Goal: Information Seeking & Learning: Learn about a topic

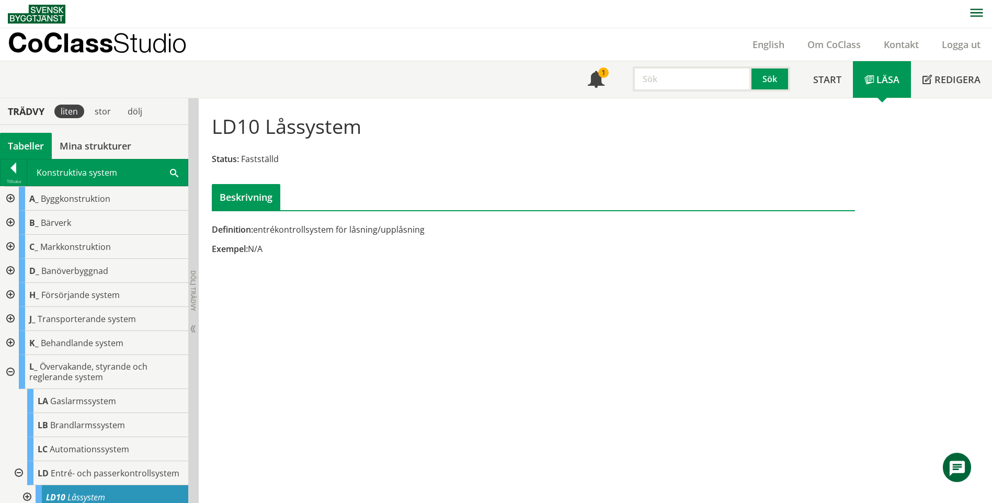
scroll to position [1, 0]
click at [677, 77] on input "text" at bounding box center [692, 78] width 119 height 25
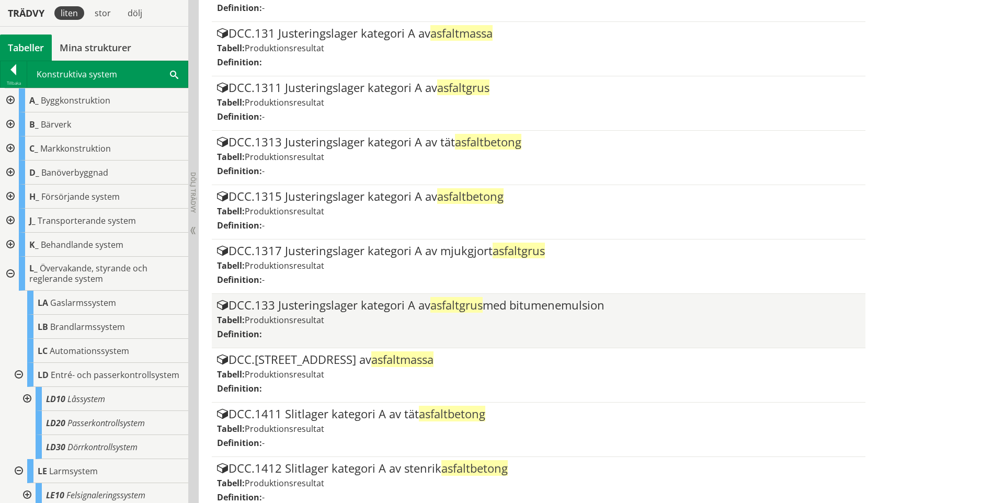
scroll to position [892, 0]
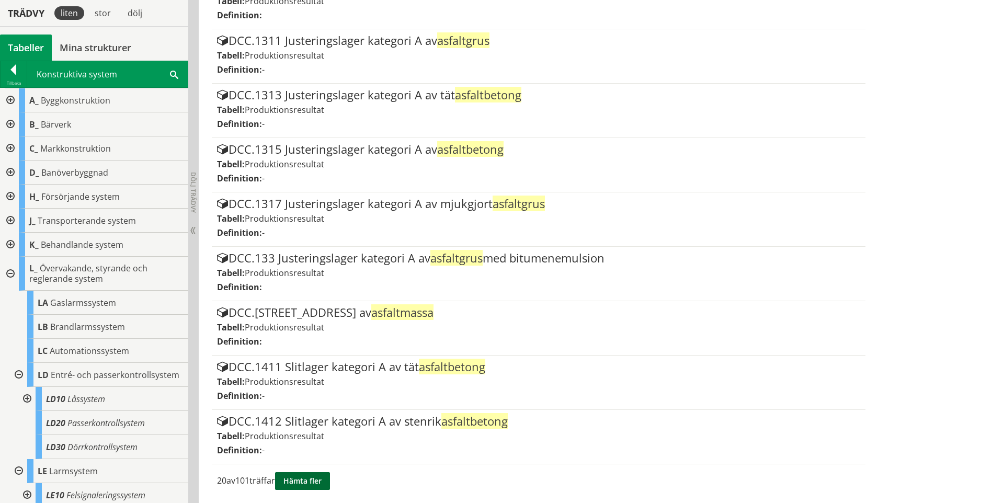
click at [301, 488] on button "Hämta fler" at bounding box center [302, 481] width 55 height 18
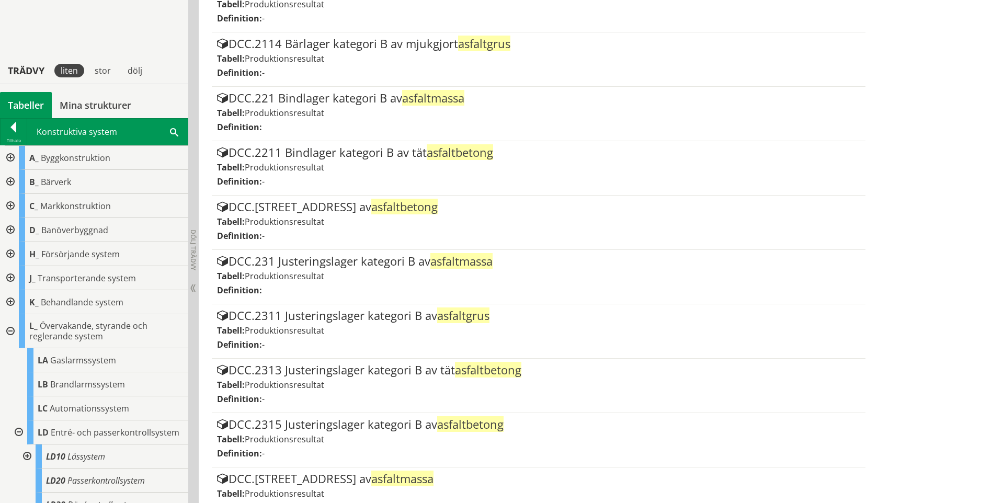
scroll to position [1980, 0]
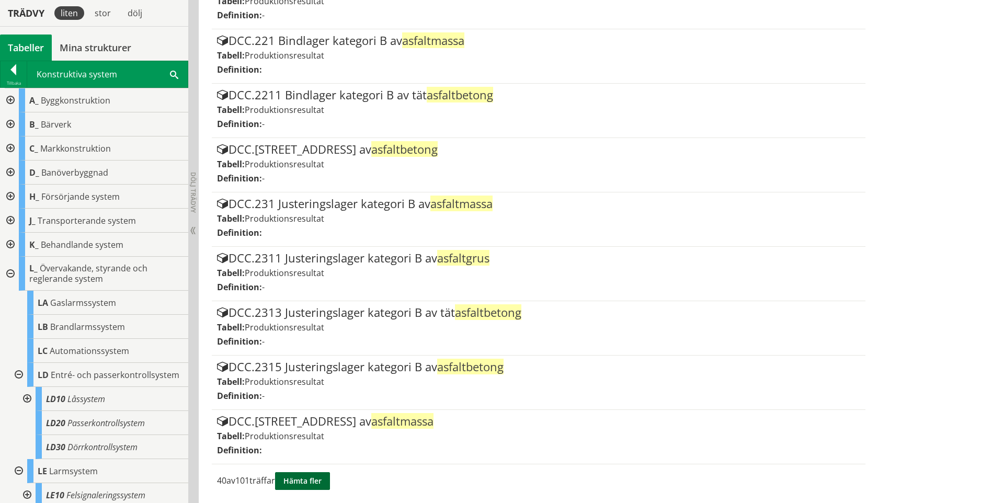
click at [319, 481] on button "Hämta fler" at bounding box center [302, 481] width 55 height 18
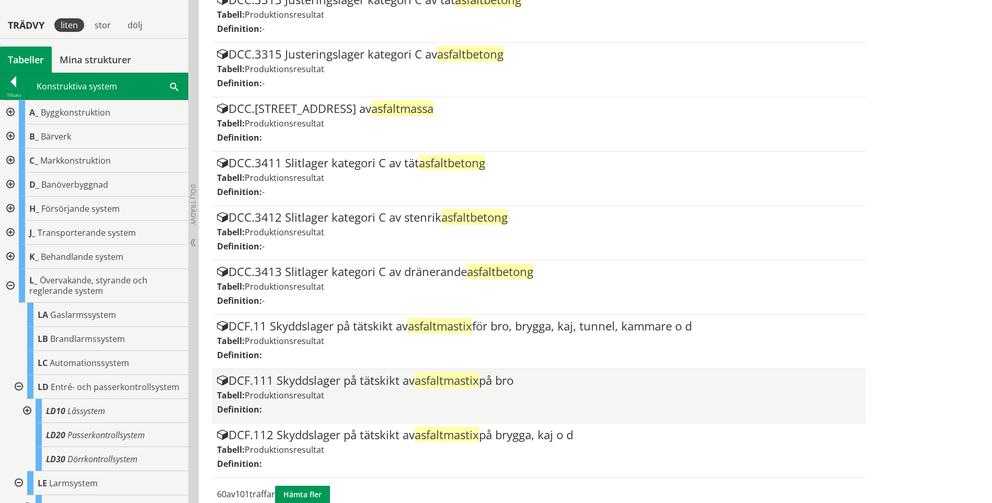
scroll to position [3068, 0]
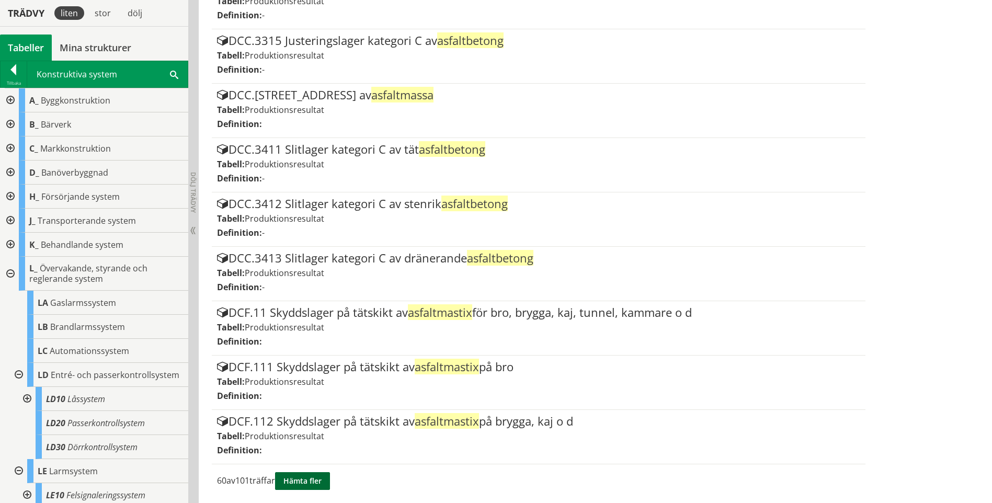
click at [325, 479] on button "Hämta fler" at bounding box center [302, 481] width 55 height 18
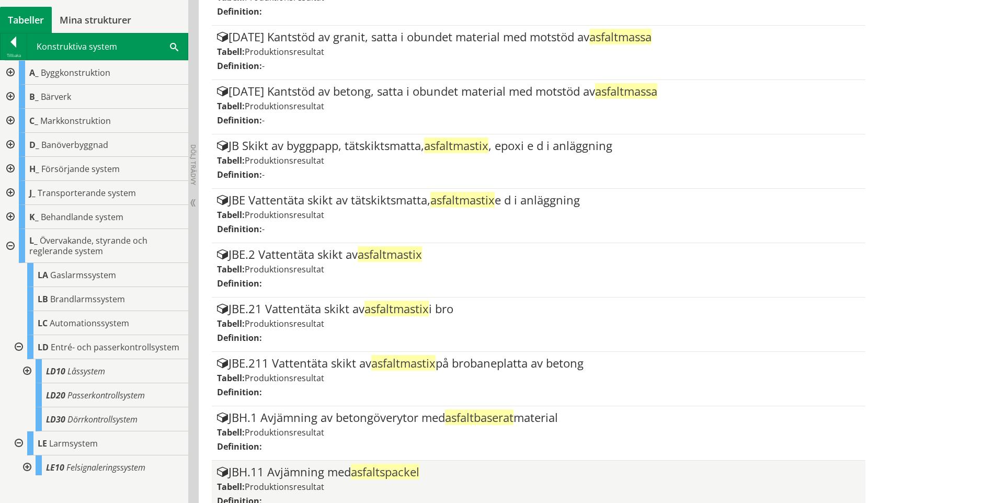
scroll to position [4156, 0]
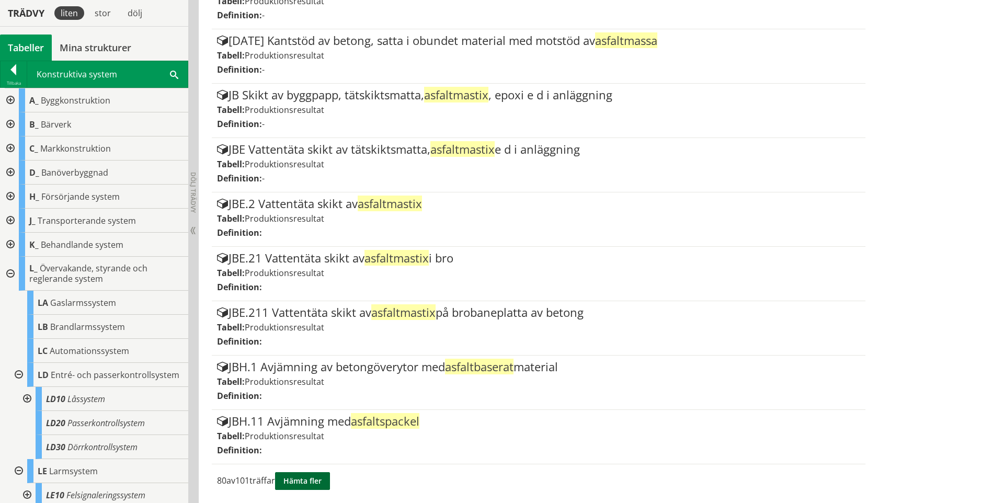
click at [320, 476] on button "Hämta fler" at bounding box center [302, 481] width 55 height 18
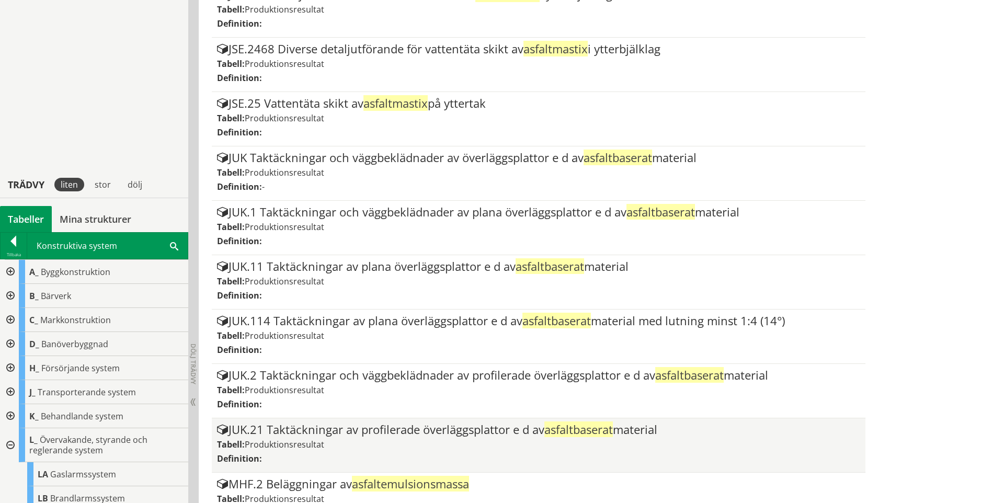
scroll to position [5244, 0]
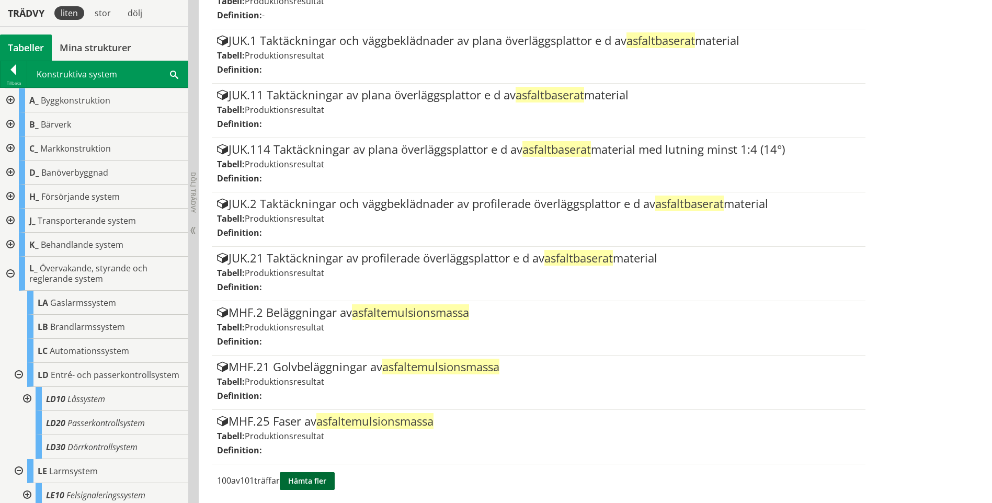
click at [335, 480] on button "Hämta fler" at bounding box center [307, 481] width 55 height 18
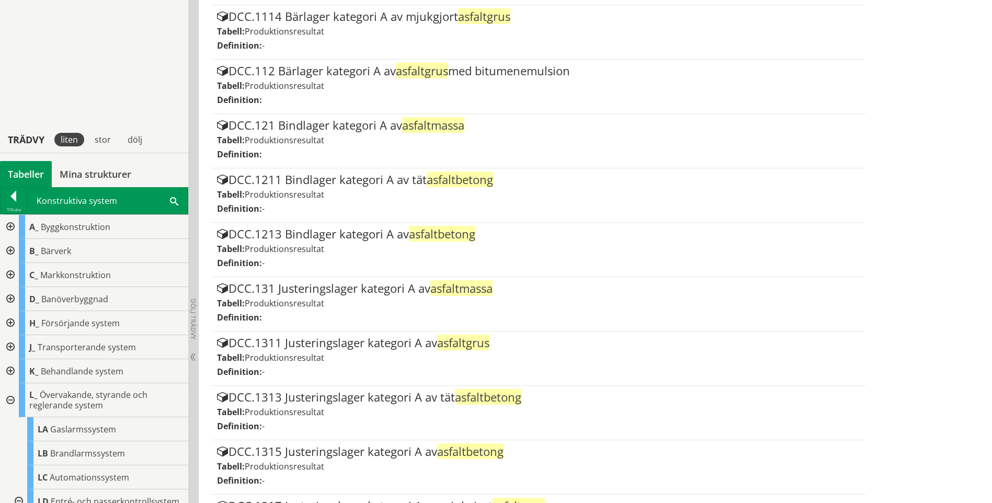
scroll to position [0, 0]
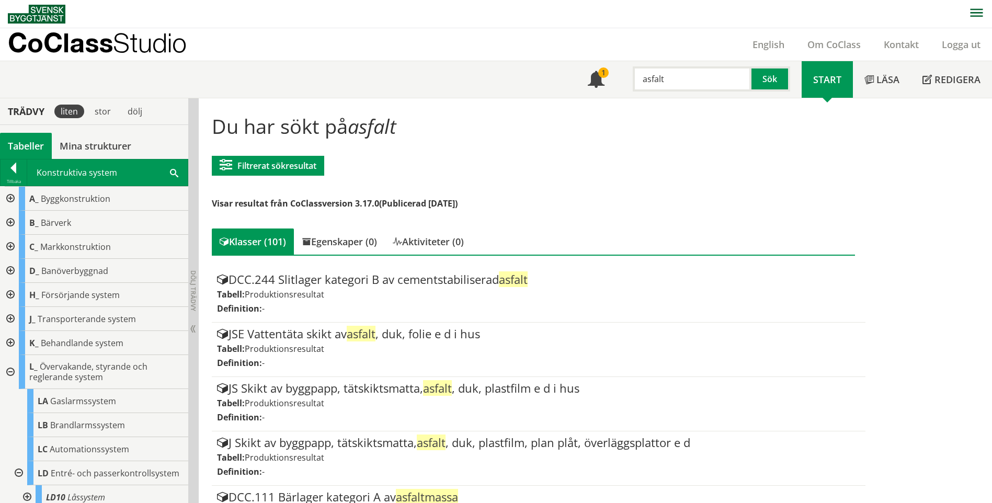
click at [688, 85] on input "asfalt" at bounding box center [692, 78] width 119 height 25
click at [777, 78] on button "Sök" at bounding box center [771, 78] width 39 height 25
drag, startPoint x: 700, startPoint y: 83, endPoint x: 592, endPoint y: 76, distance: 108.5
click at [592, 76] on div "Meny 1 asfalt Sök" at bounding box center [688, 79] width 225 height 37
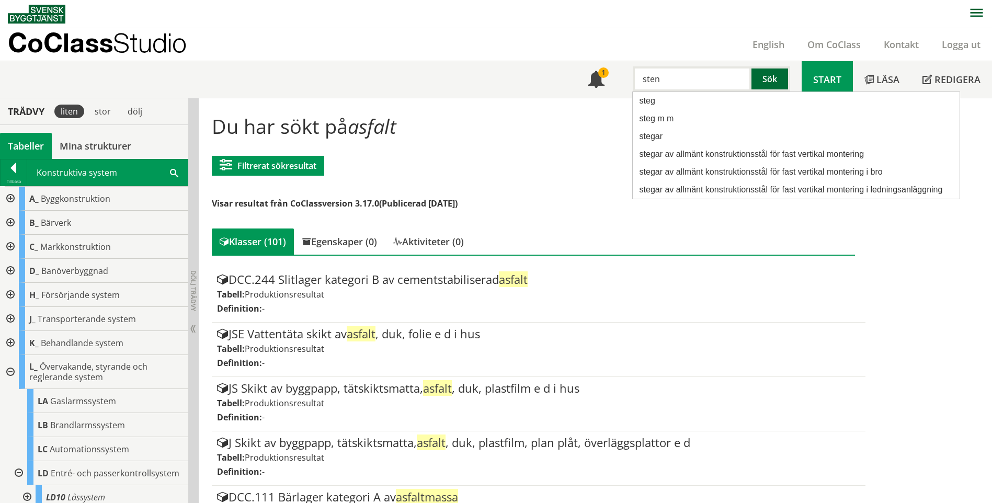
type input "sten"
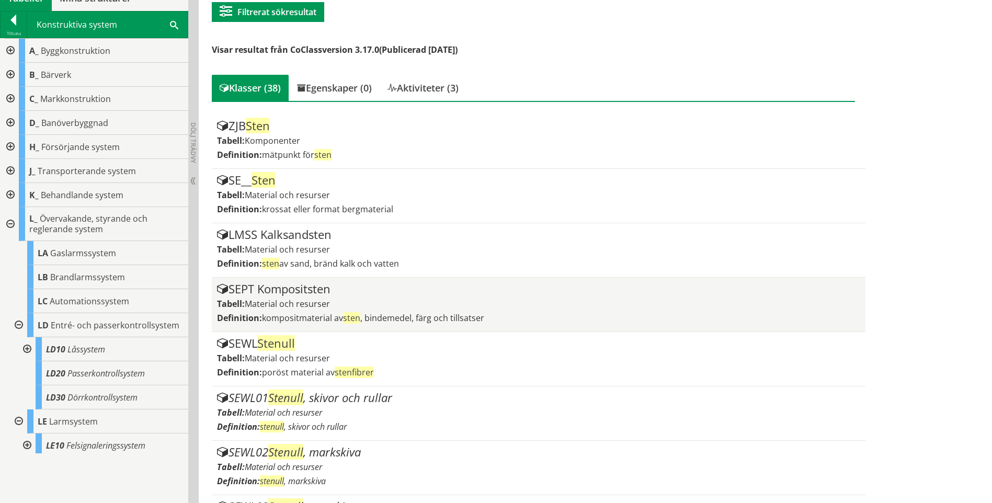
scroll to position [157, 0]
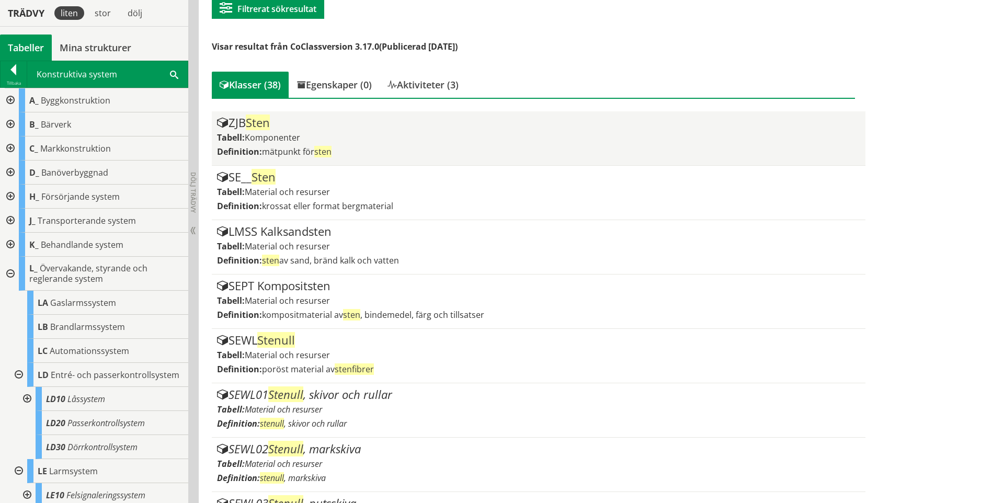
click at [354, 147] on div "Definition: mätpunkt för sten" at bounding box center [538, 152] width 643 height 12
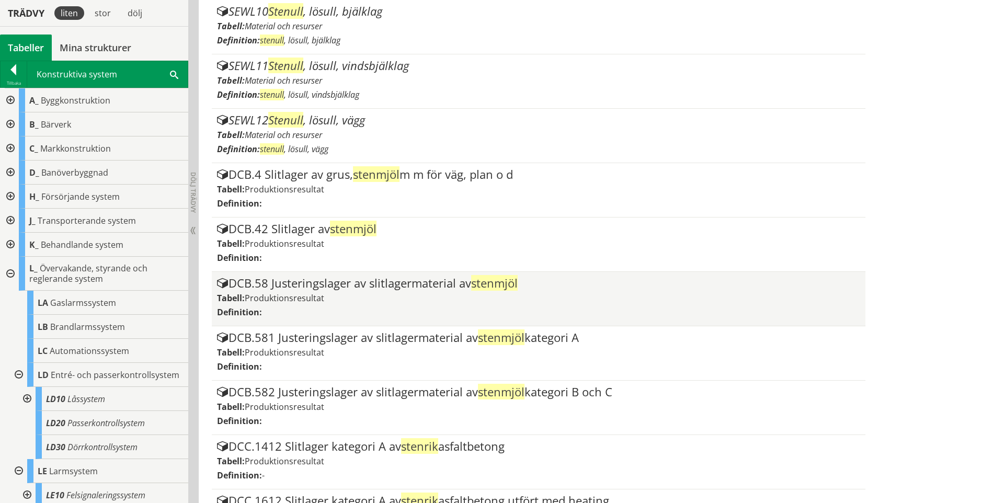
scroll to position [892, 0]
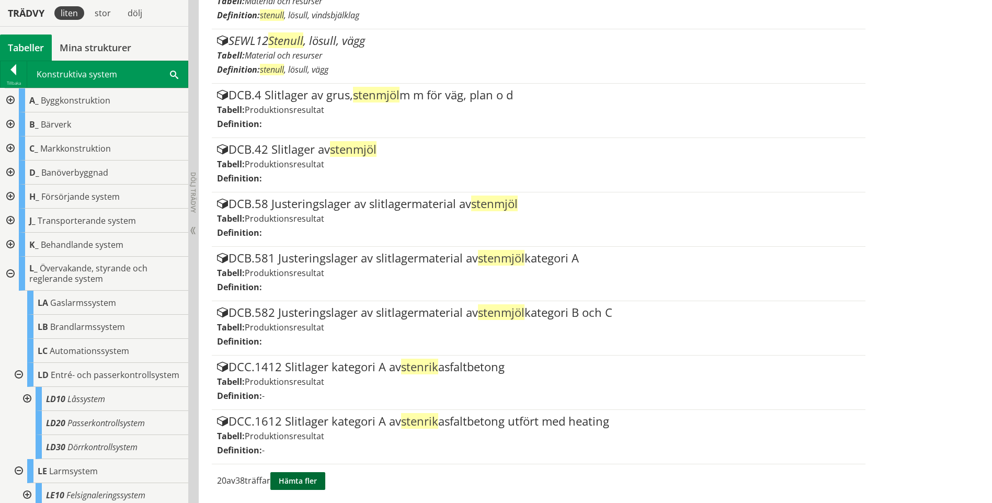
click at [323, 474] on button "Hämta fler" at bounding box center [297, 481] width 55 height 18
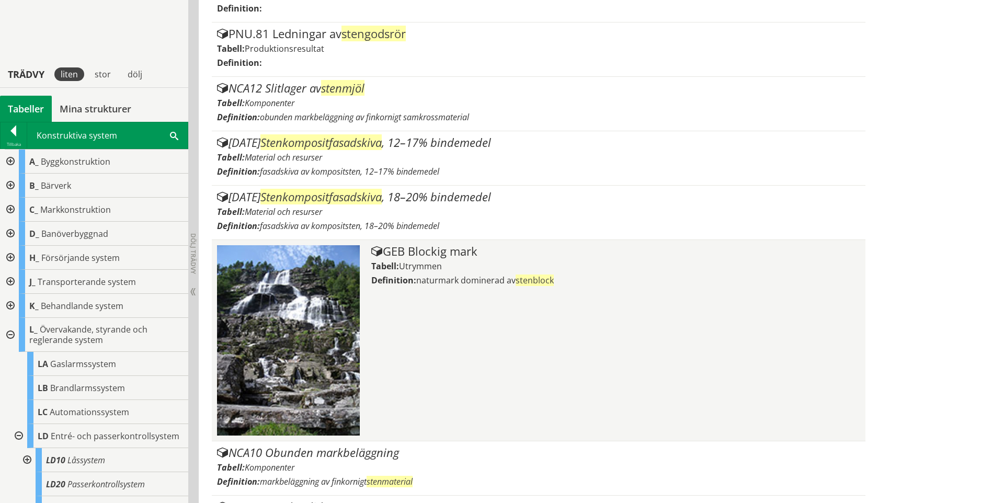
scroll to position [2012, 0]
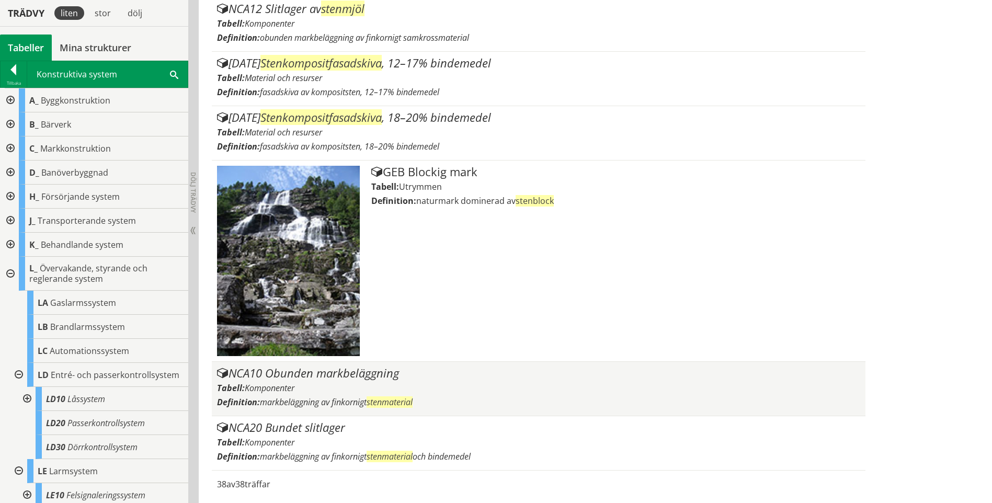
click at [382, 389] on div "Tabell: Komponenter" at bounding box center [538, 388] width 643 height 12
click at [266, 398] on span "markbeläggning av finkornigt stenmaterial" at bounding box center [336, 402] width 153 height 12
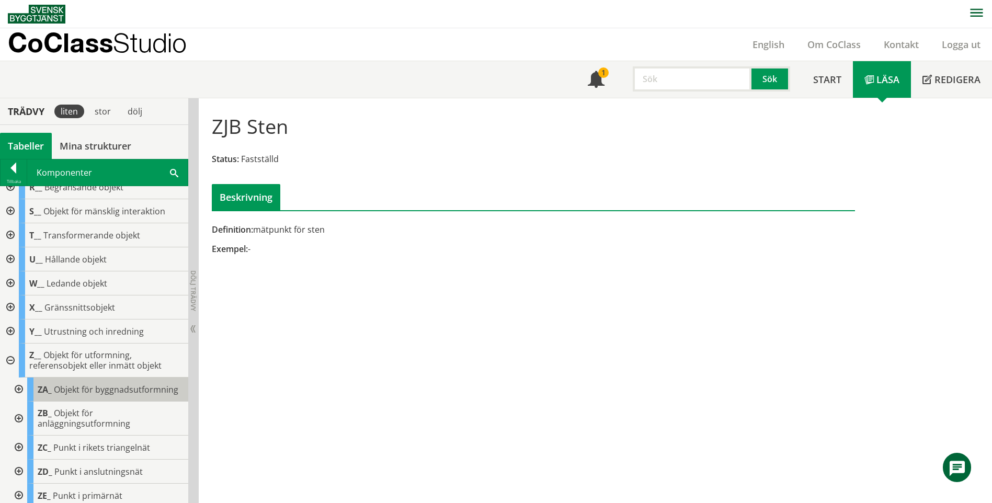
scroll to position [314, 0]
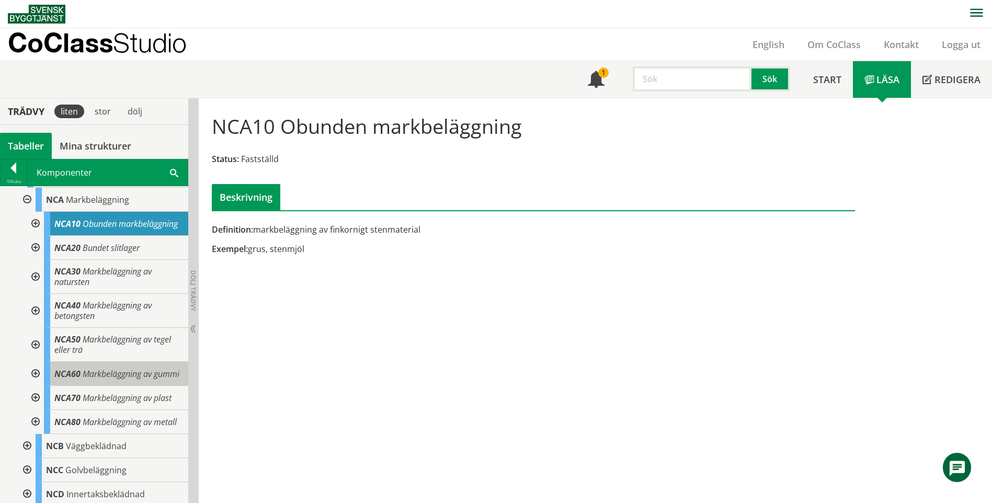
scroll to position [262, 0]
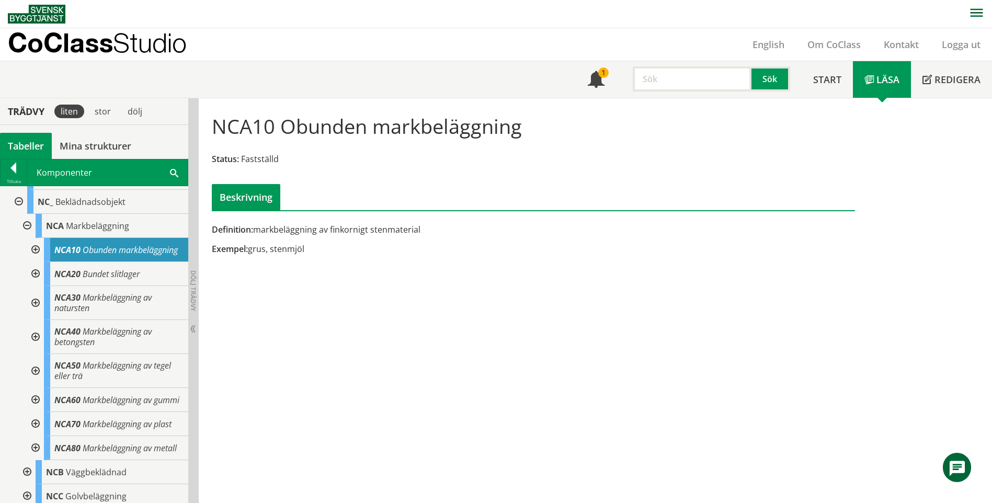
click at [38, 380] on div at bounding box center [34, 371] width 19 height 34
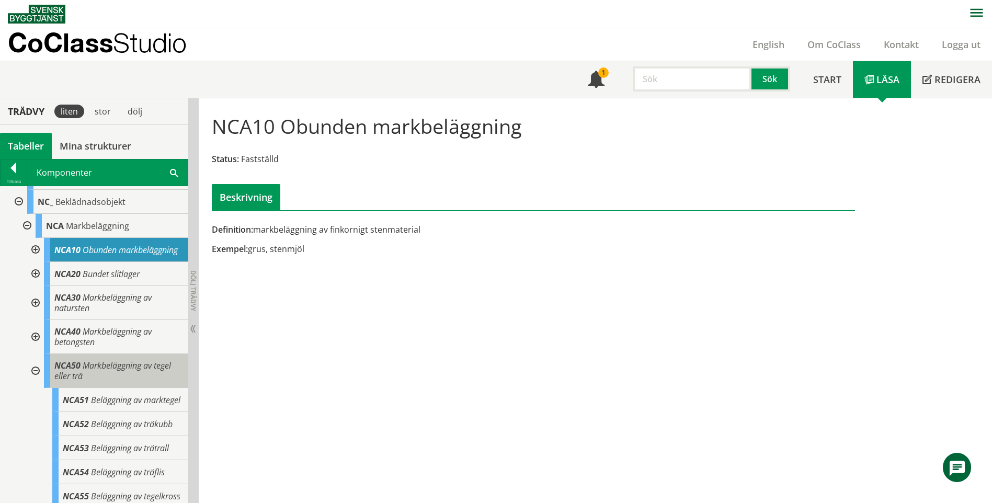
scroll to position [366, 0]
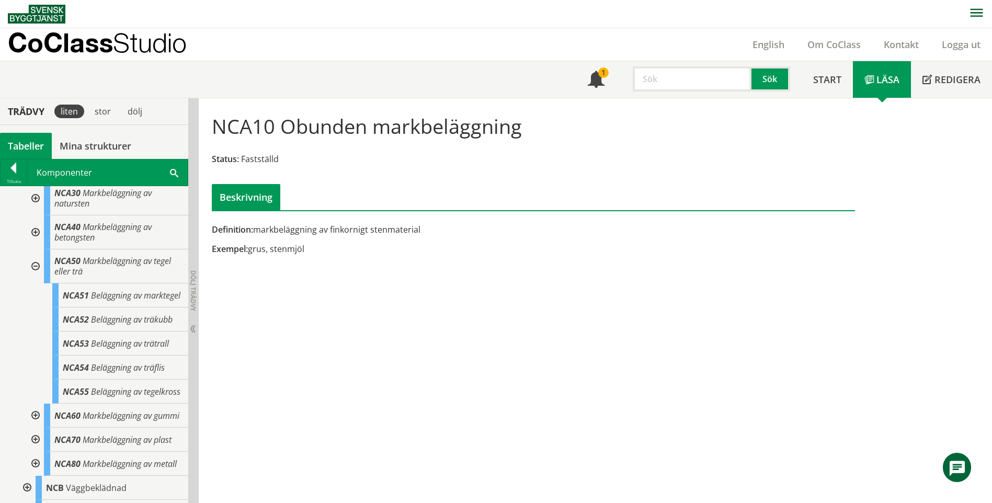
click at [40, 274] on div at bounding box center [34, 266] width 19 height 34
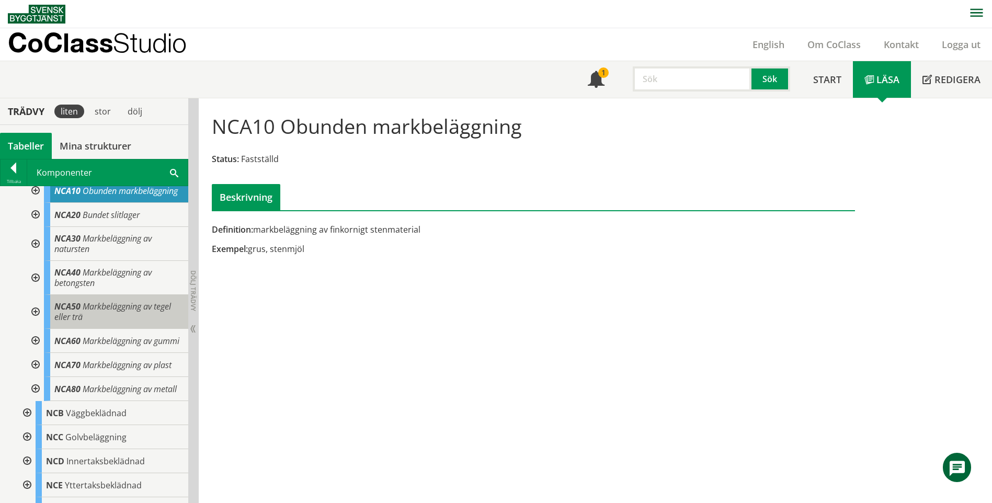
scroll to position [262, 0]
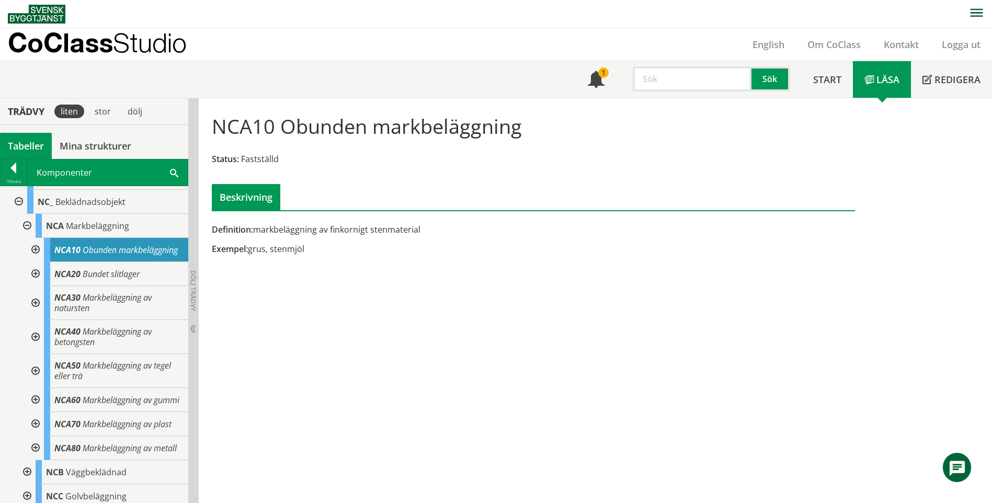
click at [42, 285] on div at bounding box center [34, 274] width 19 height 24
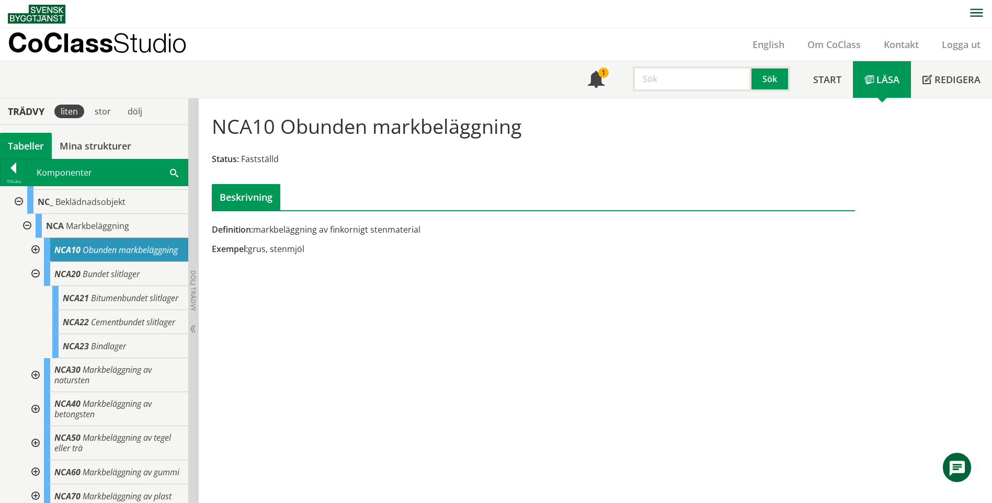
click at [35, 283] on div at bounding box center [34, 274] width 19 height 24
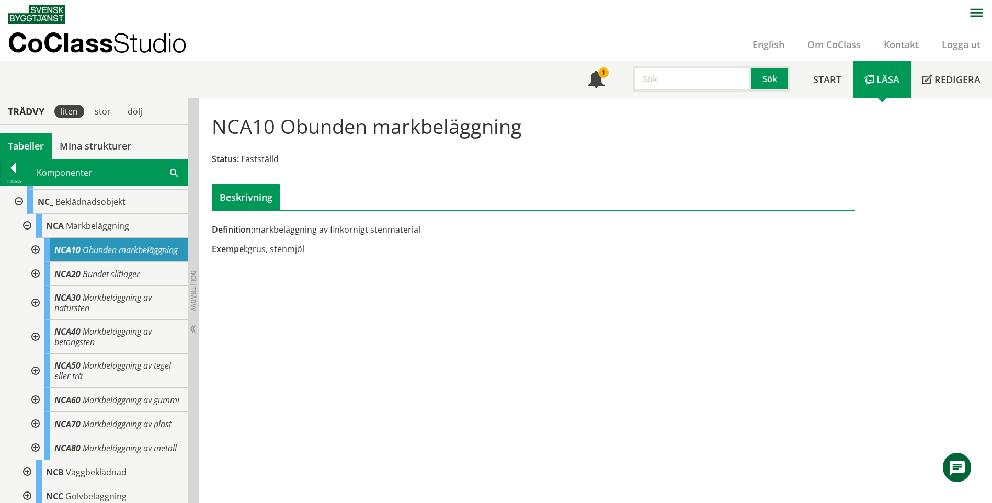
click at [36, 257] on div at bounding box center [34, 250] width 19 height 24
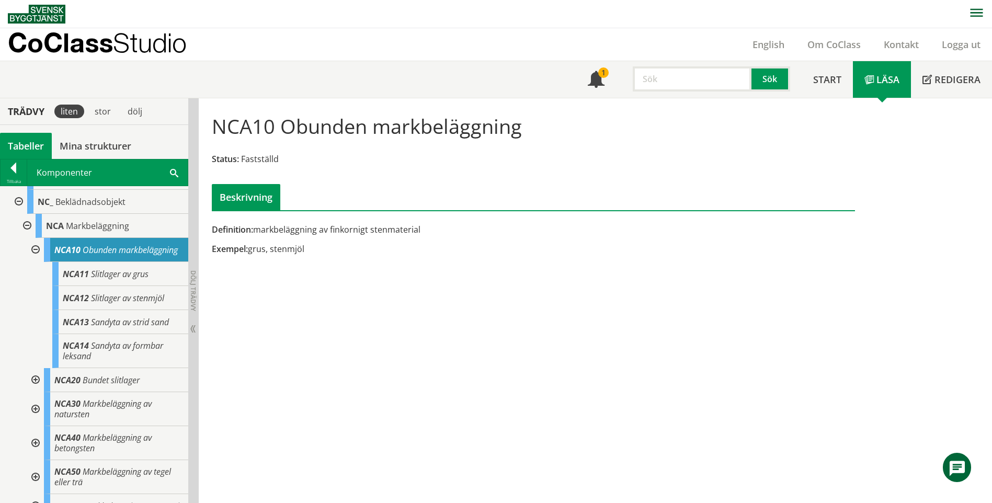
click at [38, 256] on div at bounding box center [34, 250] width 19 height 24
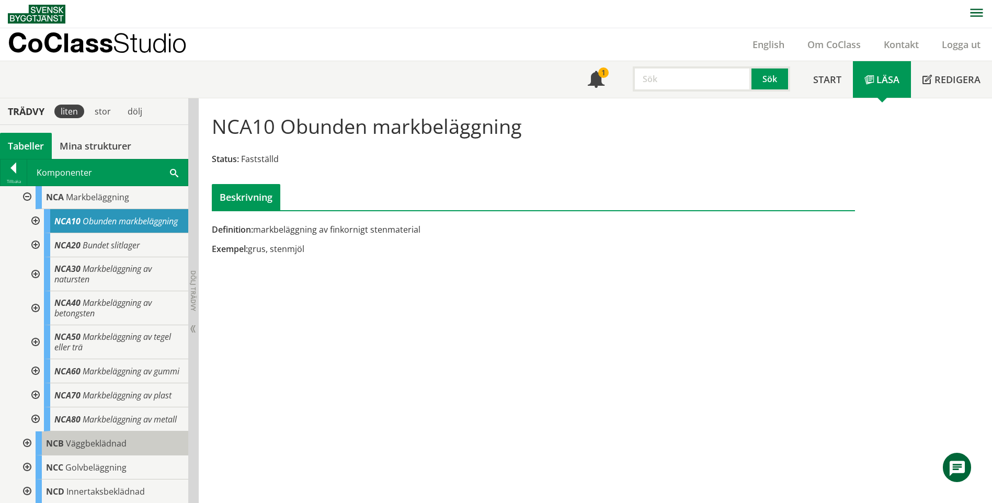
scroll to position [314, 0]
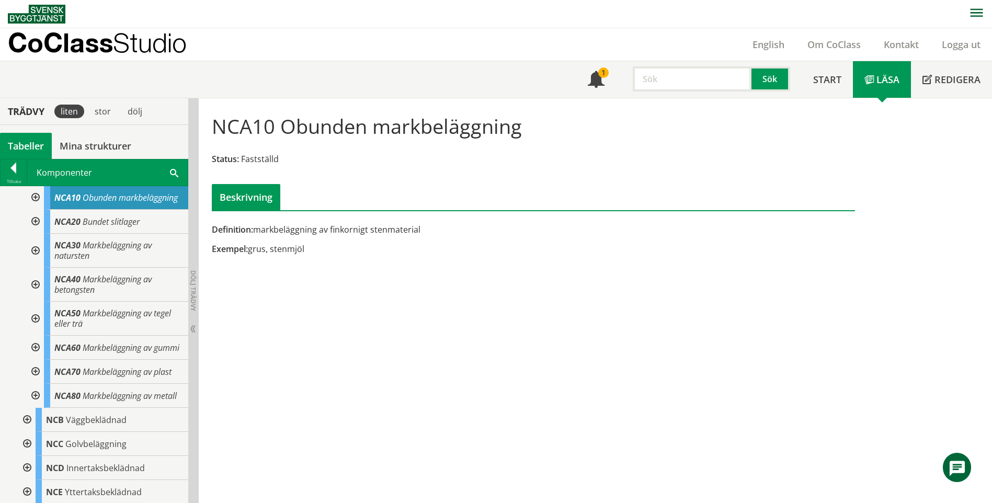
click at [36, 299] on div at bounding box center [34, 285] width 19 height 34
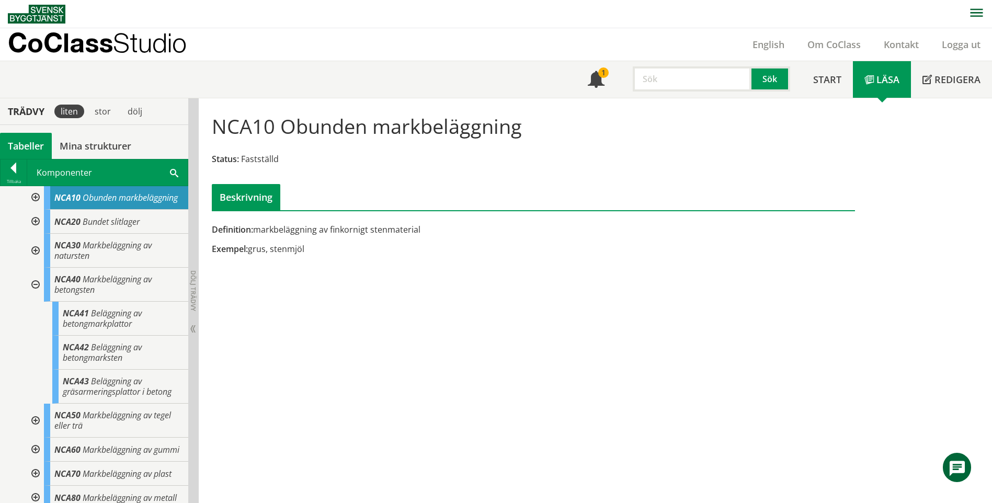
click at [42, 295] on div at bounding box center [34, 285] width 19 height 34
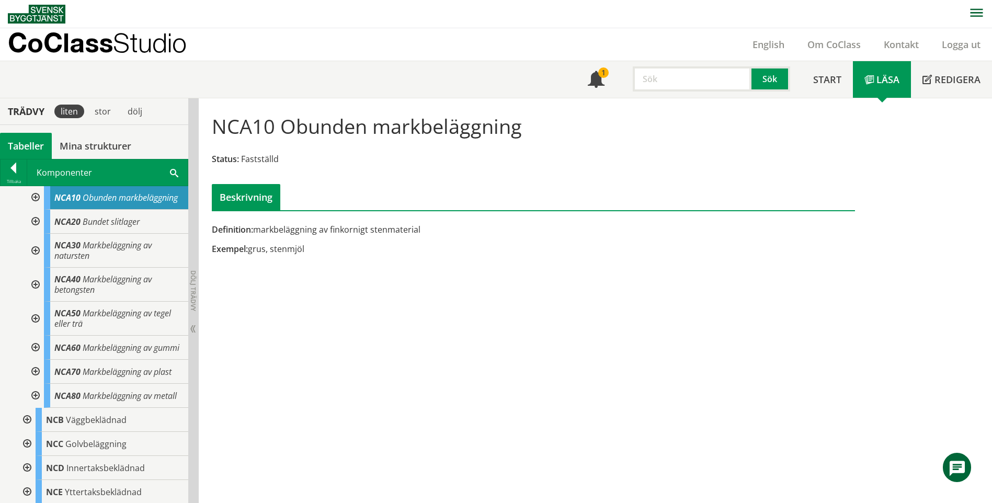
click at [43, 234] on div at bounding box center [34, 222] width 19 height 24
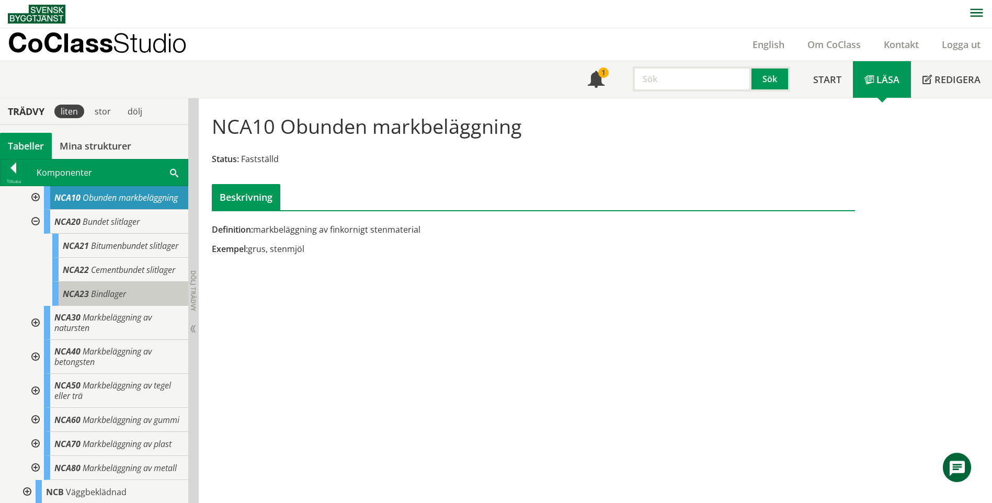
click at [148, 306] on div "NCA23 Bindlager" at bounding box center [120, 294] width 136 height 24
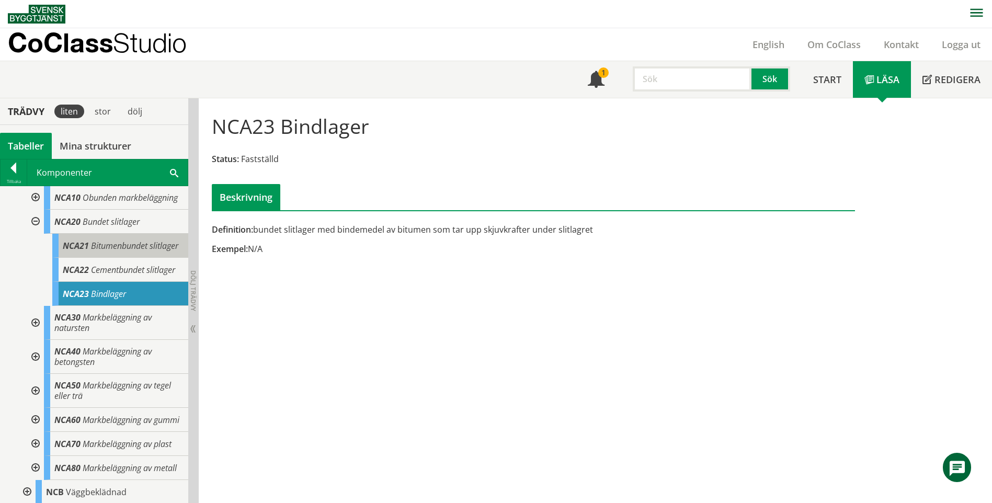
click at [138, 252] on span "Bitumenbundet slitlager" at bounding box center [134, 246] width 87 height 12
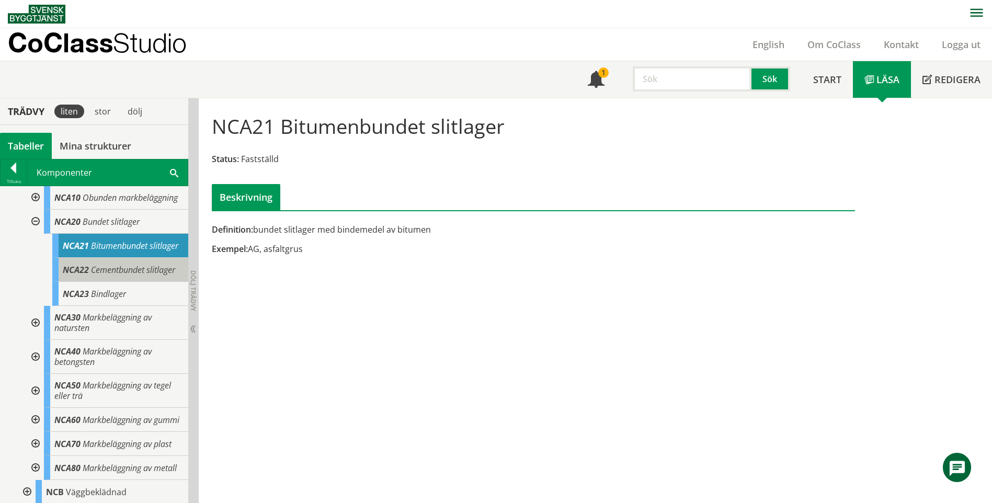
click at [142, 276] on span "Cementbundet slitlager" at bounding box center [133, 270] width 84 height 12
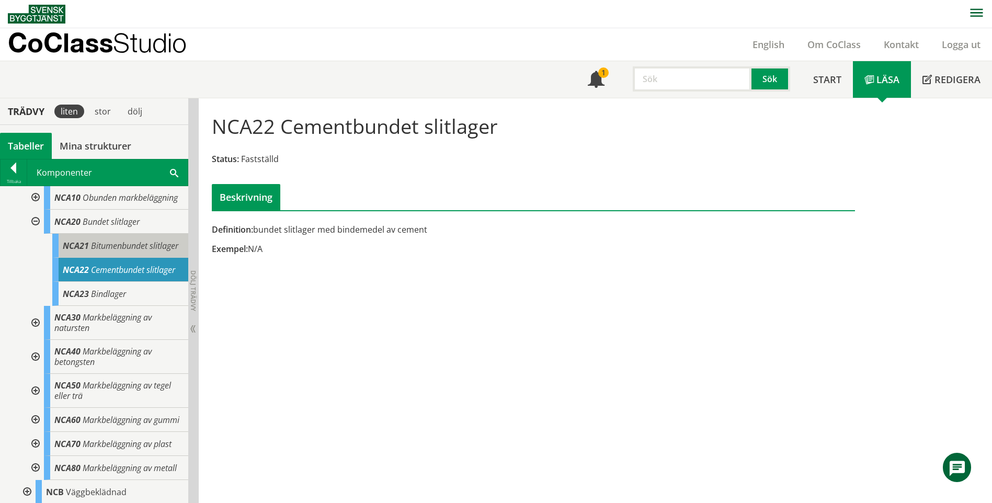
scroll to position [262, 0]
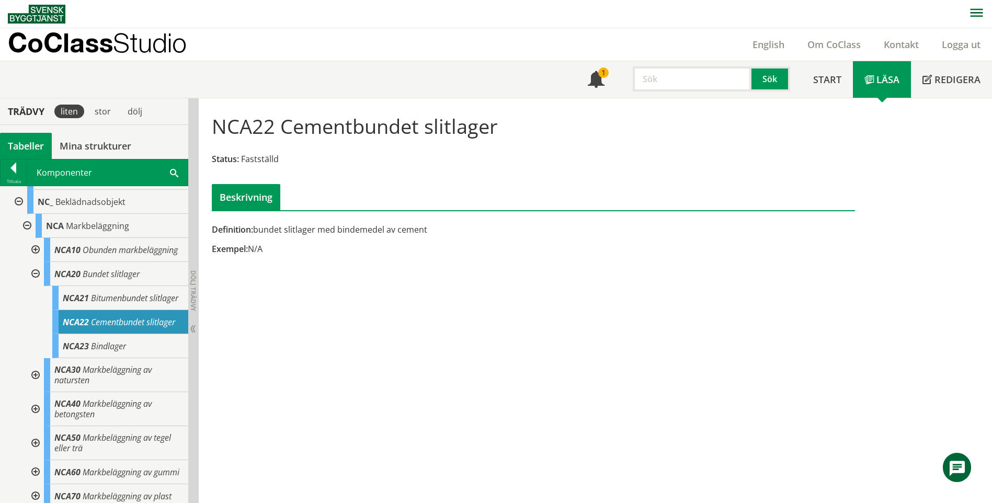
click at [43, 251] on div at bounding box center [34, 250] width 19 height 24
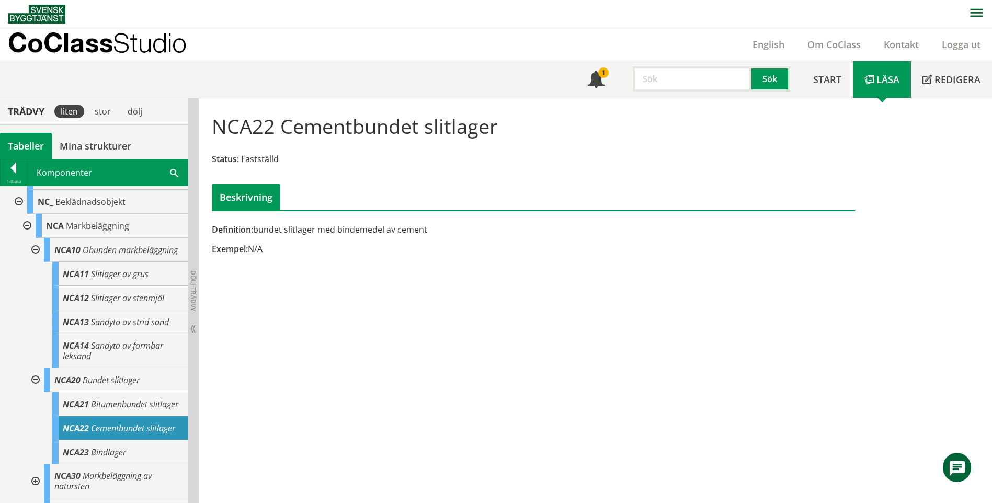
click at [31, 390] on div at bounding box center [34, 380] width 19 height 24
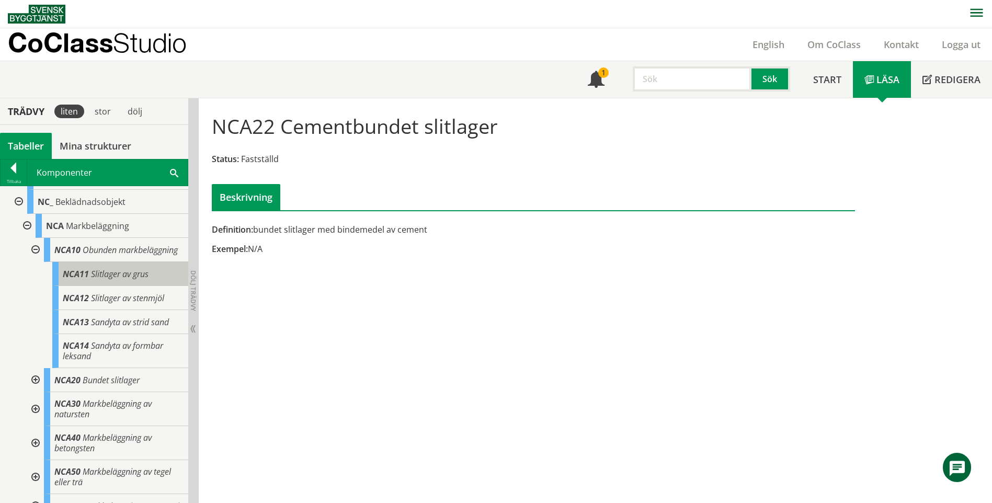
click at [125, 277] on body "AMA AMA Beskrivningsverktyg AMA Funktion BSAB Bygginfo Byggjura Byggkatalogen […" at bounding box center [496, 251] width 992 height 503
click at [38, 252] on div at bounding box center [34, 250] width 19 height 24
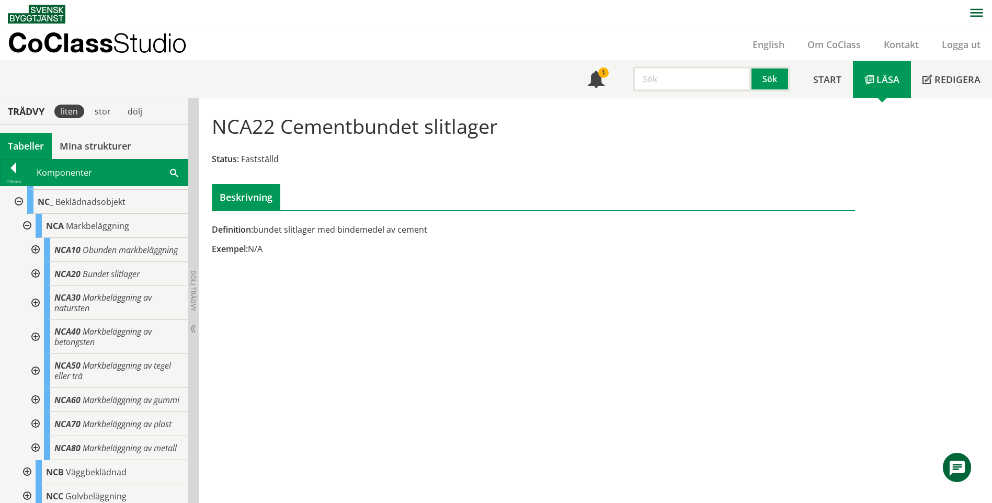
click at [37, 251] on div at bounding box center [34, 250] width 19 height 24
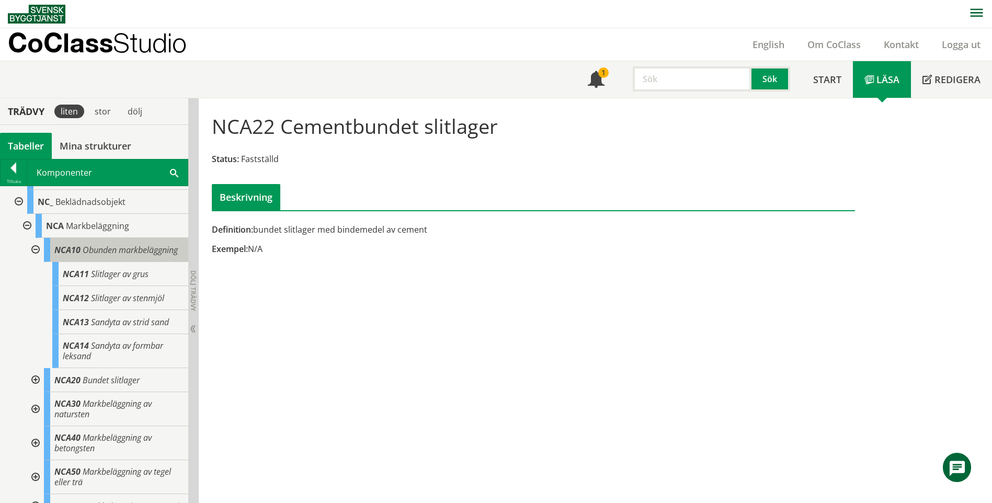
click at [121, 255] on div "NCA10 Obunden markbeläggning" at bounding box center [116, 250] width 144 height 24
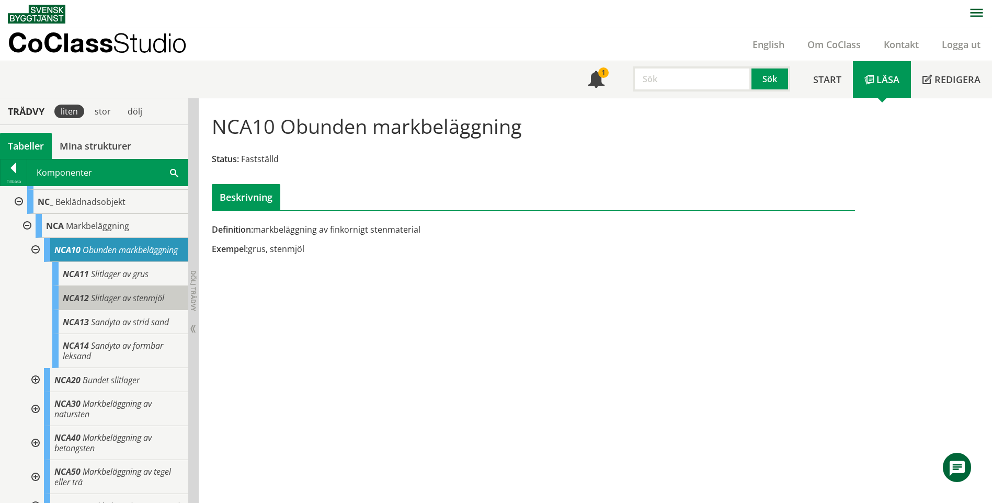
click at [168, 310] on div "NCA12 Slitlager av stenmjöl" at bounding box center [120, 298] width 136 height 24
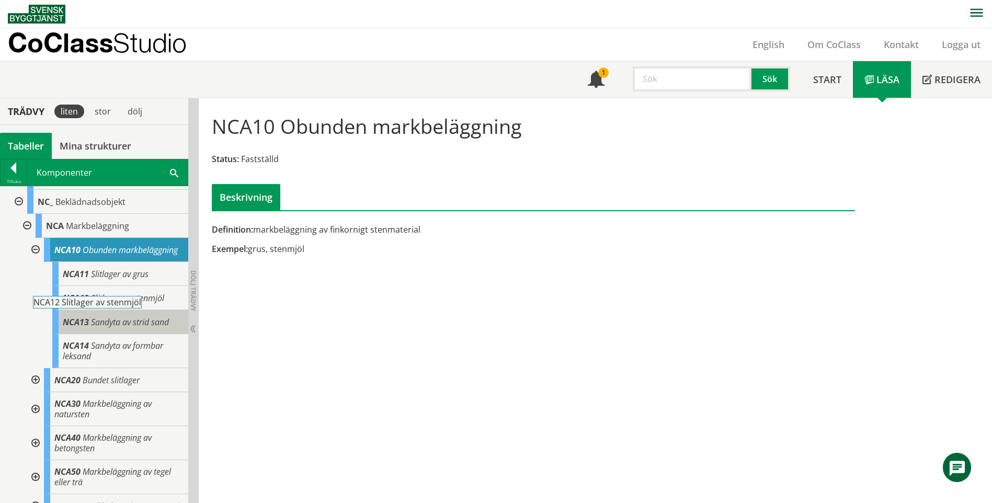
click at [171, 333] on div "NCA13 Sandyta av strid sand" at bounding box center [120, 322] width 136 height 24
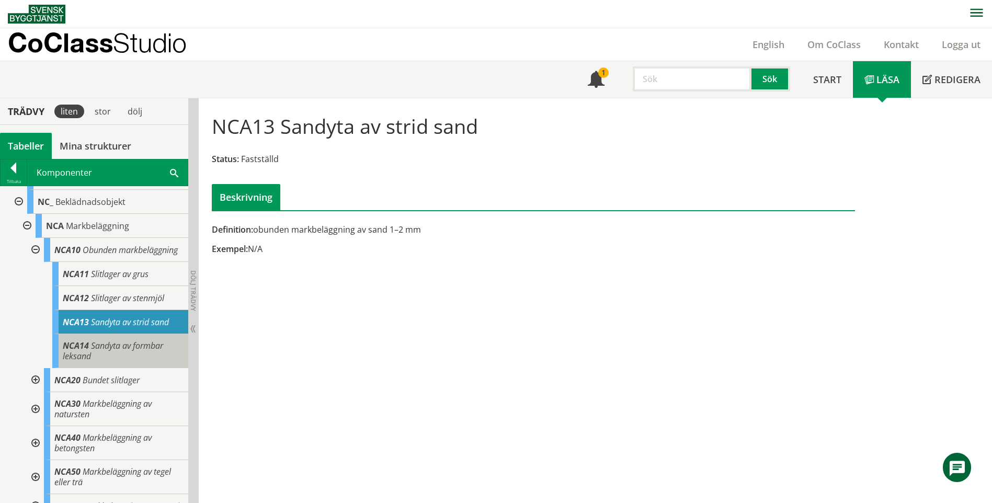
click at [162, 346] on div "NCA14 Sandyta av formbar leksand" at bounding box center [120, 351] width 136 height 34
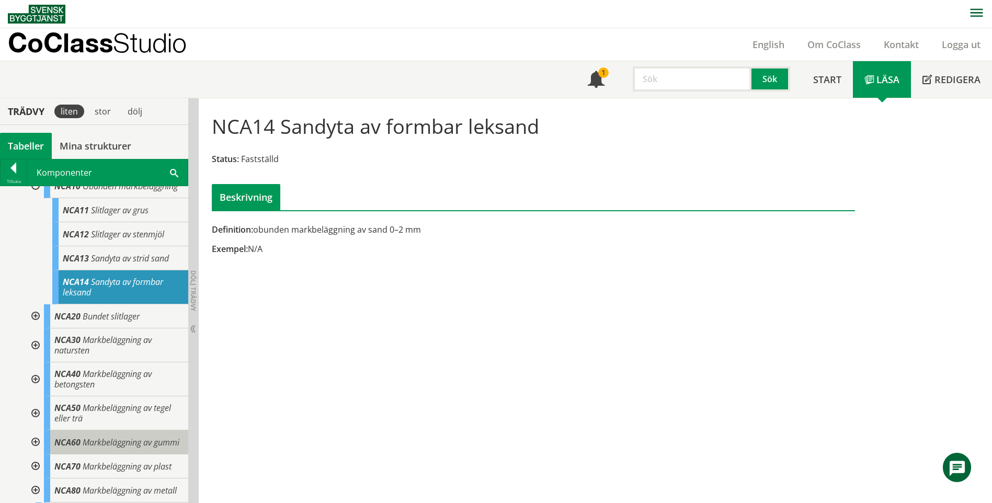
scroll to position [471, 0]
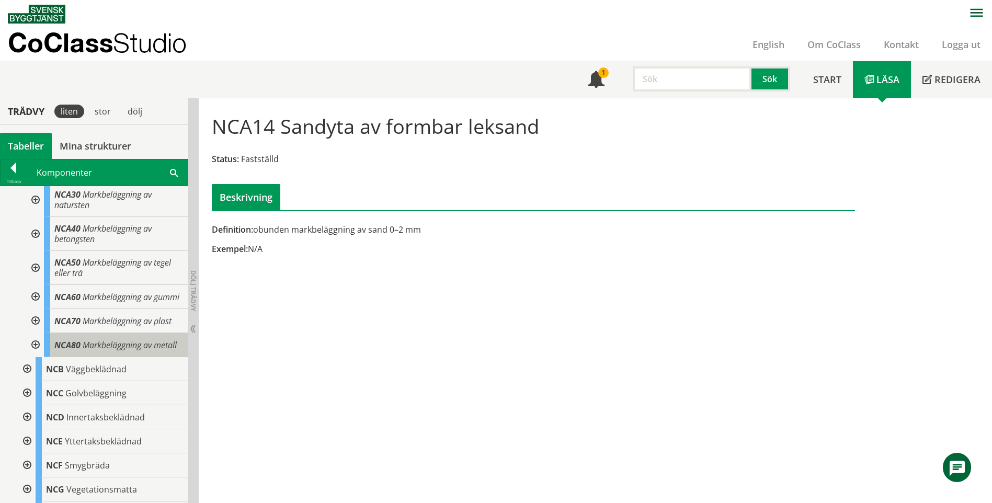
click at [153, 351] on span "Markbeläggning av metall" at bounding box center [130, 345] width 94 height 12
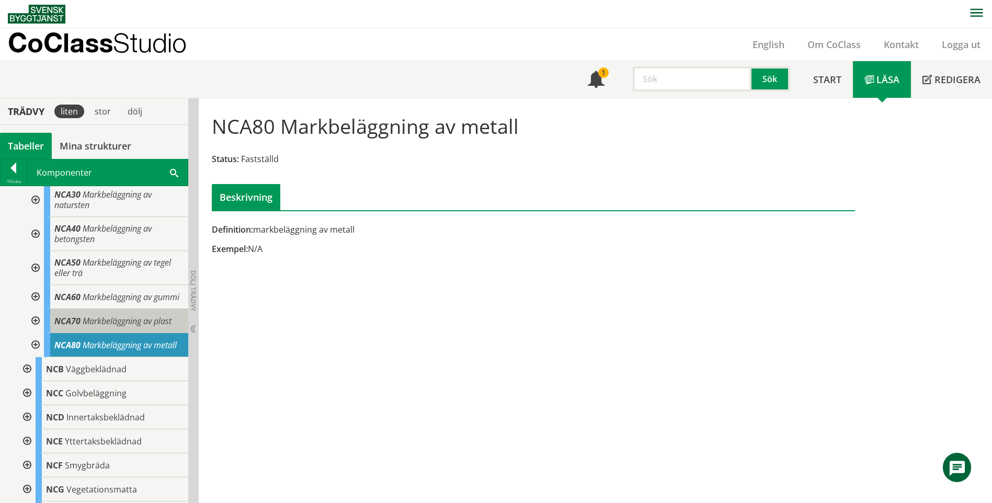
click at [153, 327] on span "Markbeläggning av plast" at bounding box center [127, 321] width 89 height 12
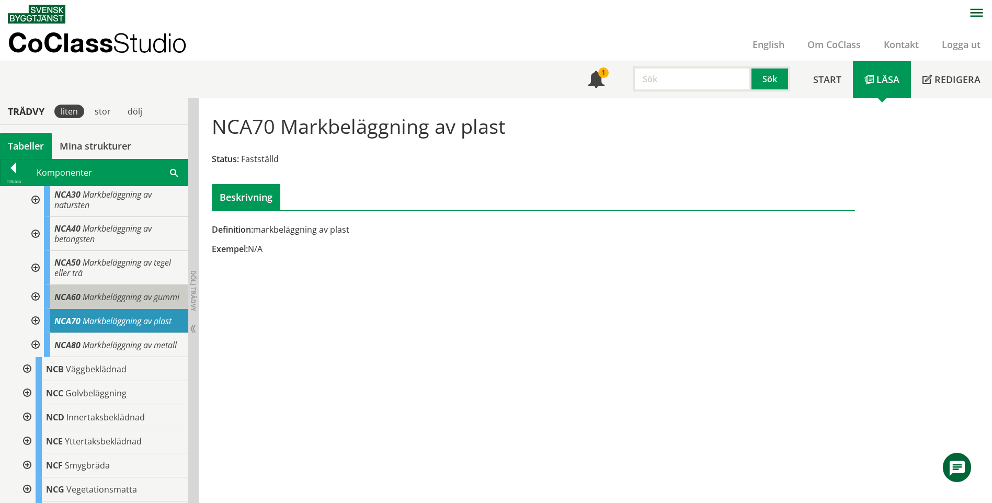
click at [130, 309] on div "NCA60 Markbeläggning av gummi" at bounding box center [116, 297] width 144 height 24
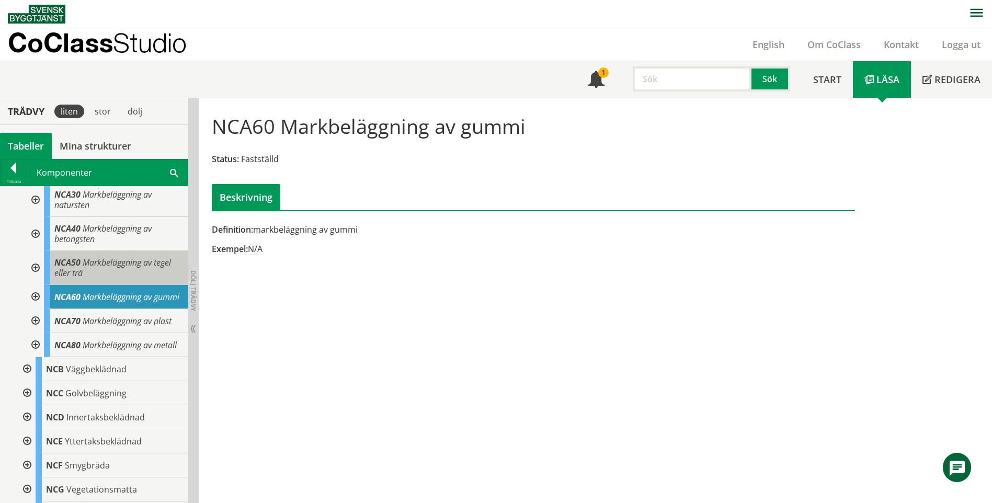
click at [109, 284] on div "NCA50 Markbeläggning av tegel eller trä" at bounding box center [116, 268] width 144 height 34
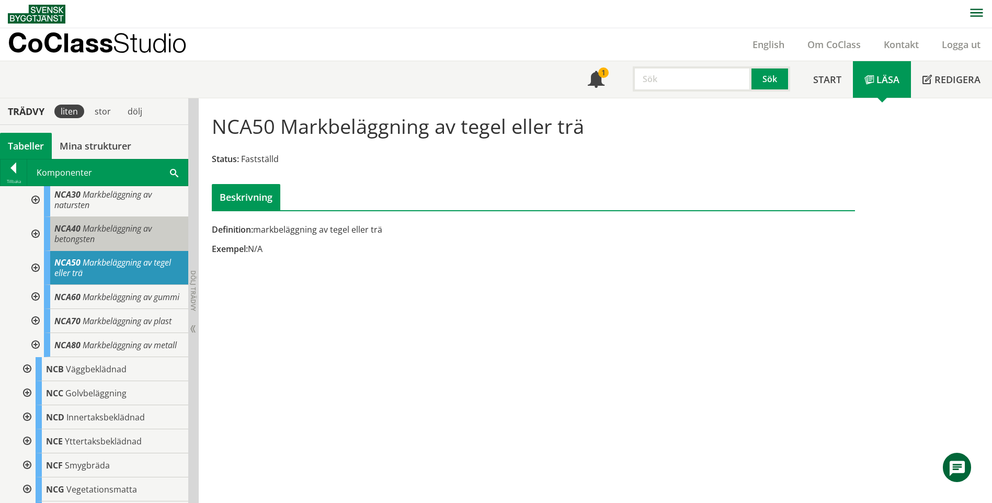
click at [108, 251] on div "NCA40 Markbeläggning av betongsten" at bounding box center [116, 234] width 144 height 34
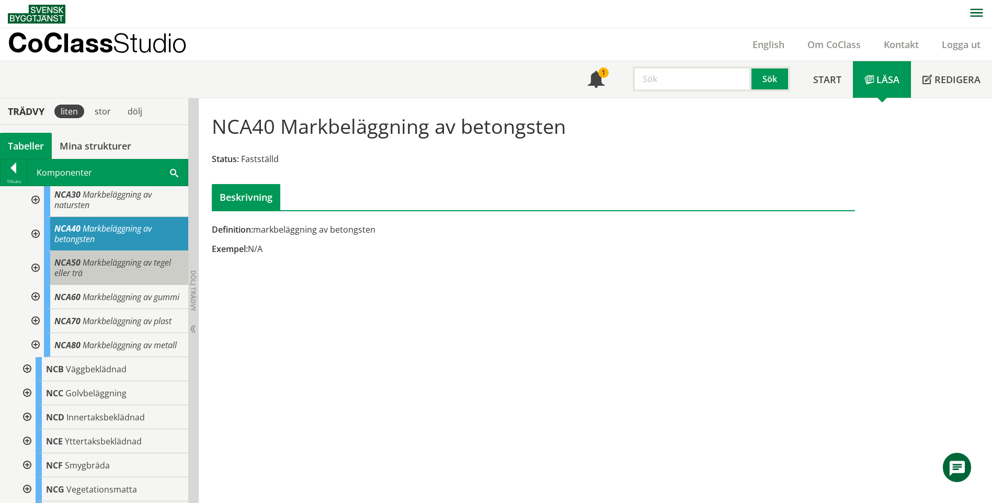
scroll to position [366, 0]
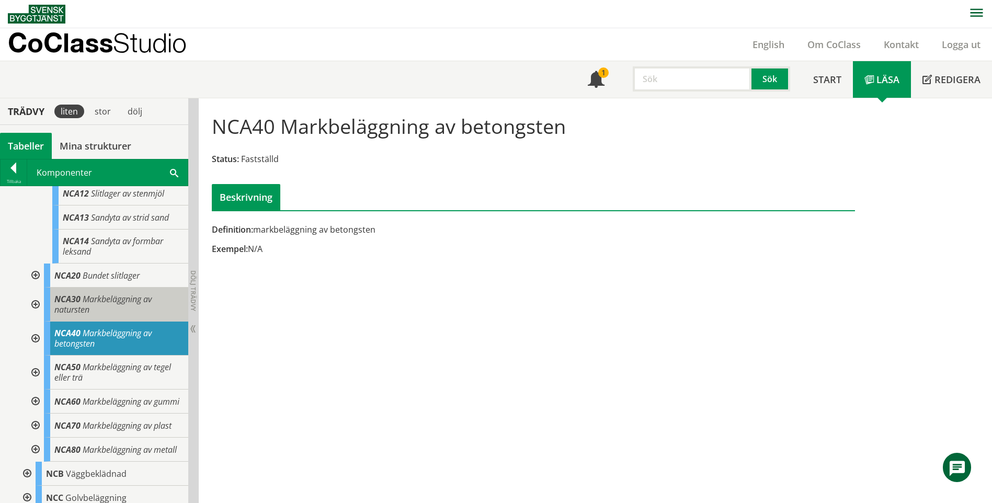
click at [131, 322] on div "NCA30 Markbeläggning av natursten" at bounding box center [116, 305] width 144 height 34
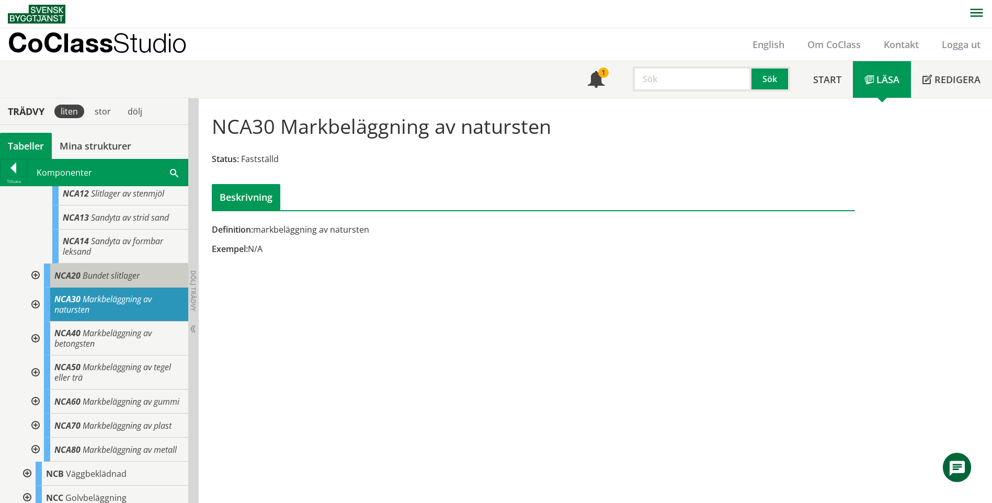
click at [123, 281] on span "Bundet slitlager" at bounding box center [111, 276] width 57 height 12
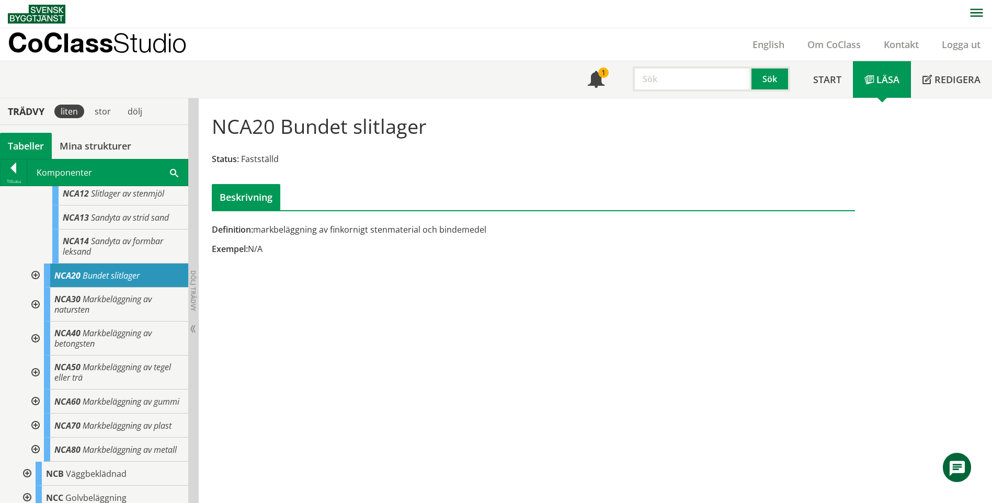
click at [38, 285] on div at bounding box center [34, 276] width 19 height 24
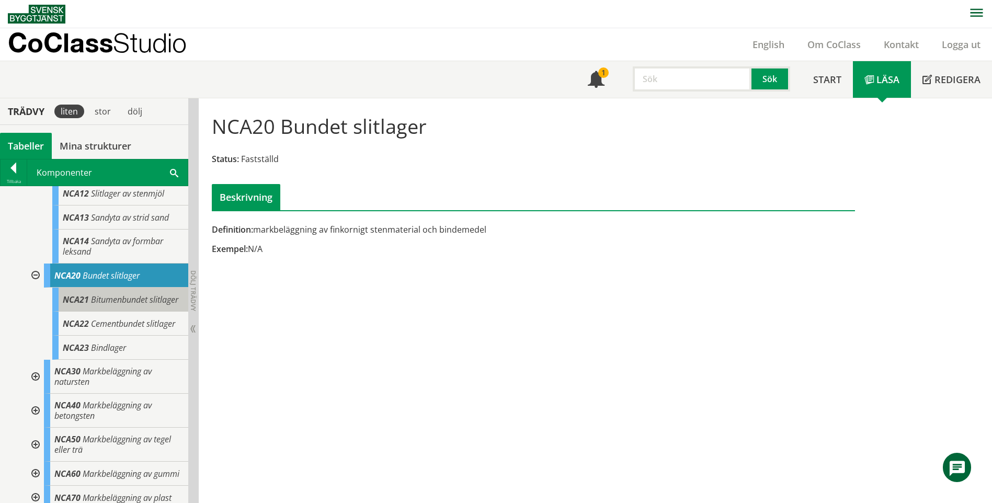
click at [139, 312] on div "NCA21 Bitumenbundet slitlager" at bounding box center [120, 300] width 136 height 24
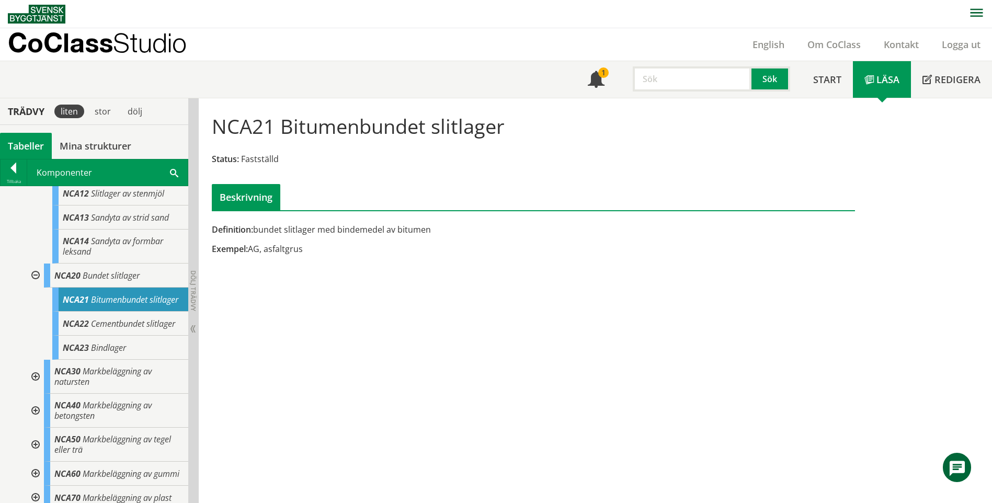
drag, startPoint x: 323, startPoint y: 255, endPoint x: 266, endPoint y: 248, distance: 57.0
click at [266, 248] on div "Definition: bundet slitlager med bindemedel av bitumen Exempel: AG, asfaltgrus" at bounding box center [423, 243] width 439 height 39
drag, startPoint x: 264, startPoint y: 247, endPoint x: 307, endPoint y: 256, distance: 43.3
click at [307, 256] on div "Definition: bundet slitlager med bindemedel av bitumen Exempel: AG, asfaltgrus" at bounding box center [423, 243] width 439 height 39
drag, startPoint x: 549, startPoint y: 131, endPoint x: 535, endPoint y: 133, distance: 13.7
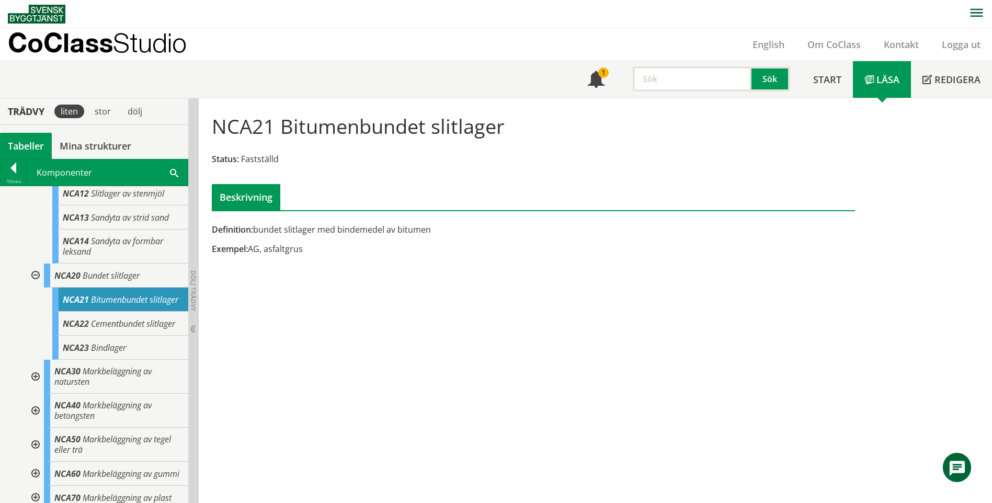
click at [537, 133] on div "NCA21 Bitumenbundet slitlager Status: Fastställd Beskrivning" at bounding box center [533, 158] width 659 height 104
drag, startPoint x: 501, startPoint y: 129, endPoint x: 366, endPoint y: 117, distance: 135.4
click at [370, 118] on h1 "NCA21 Bitumenbundet slitlager" at bounding box center [358, 126] width 293 height 23
drag, startPoint x: 323, startPoint y: 132, endPoint x: 403, endPoint y: 137, distance: 80.2
click at [403, 137] on h1 "NCA21 Bitumenbundet slitlager" at bounding box center [358, 126] width 293 height 23
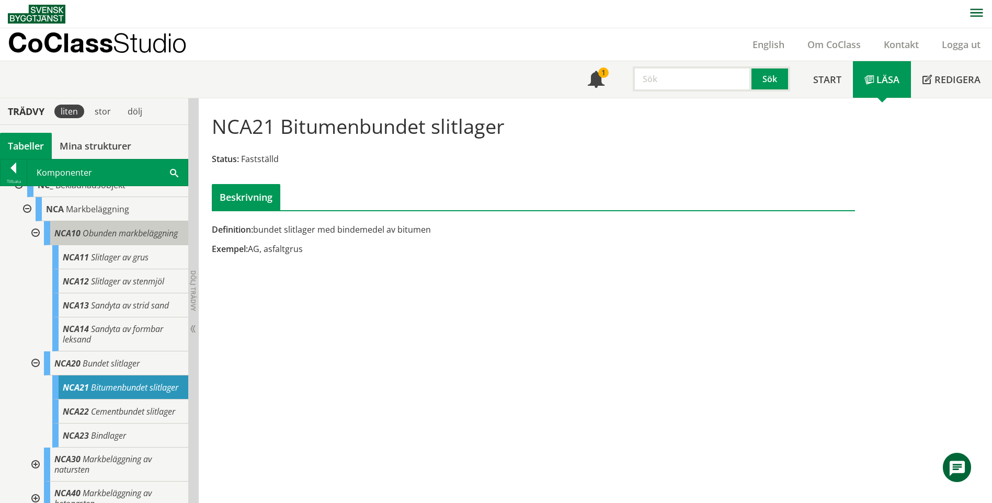
scroll to position [262, 0]
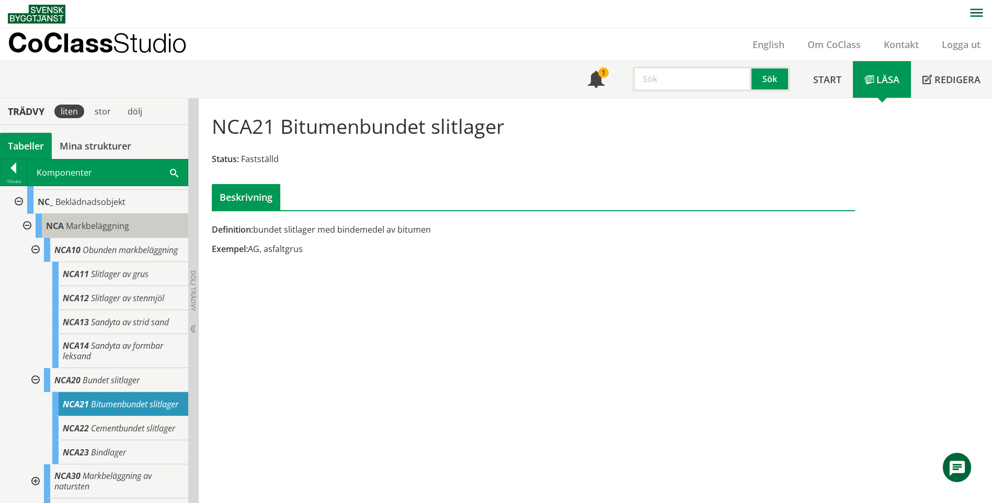
click at [134, 225] on div "NCA Markbeläggning" at bounding box center [112, 226] width 153 height 24
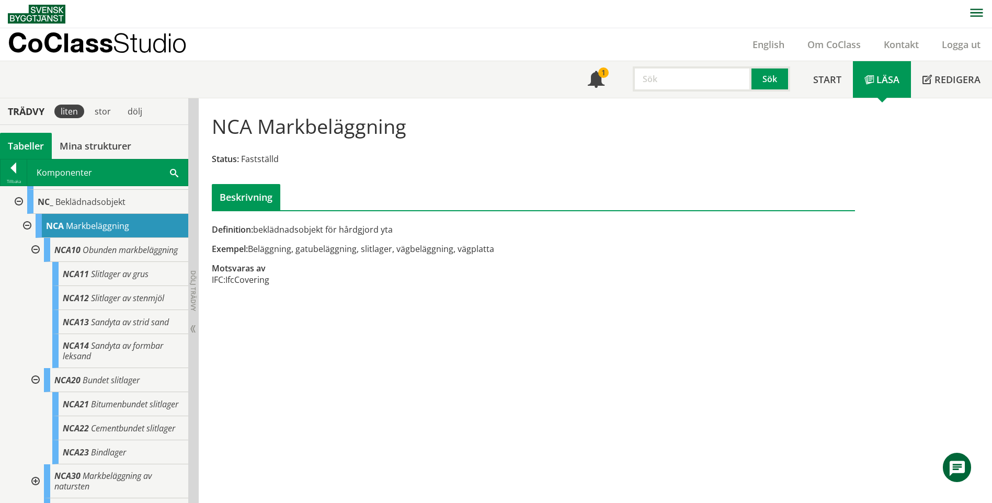
drag, startPoint x: 319, startPoint y: 251, endPoint x: 418, endPoint y: 254, distance: 100.0
click at [418, 254] on div "Exempel: Beläggning, gatubeläggning, slitlager, vägbeläggning, vägplatta" at bounding box center [423, 249] width 423 height 12
drag, startPoint x: 263, startPoint y: 253, endPoint x: 336, endPoint y: 258, distance: 73.4
click at [336, 258] on div "Definition: beklädnadsobjekt för hårdgjord yta Exempel: Beläggning, gatubeläggn…" at bounding box center [423, 260] width 439 height 73
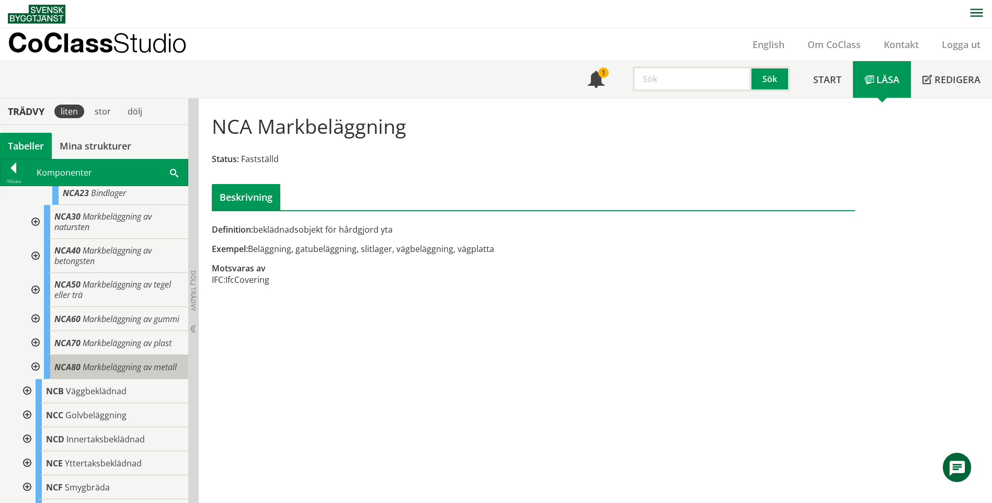
scroll to position [523, 0]
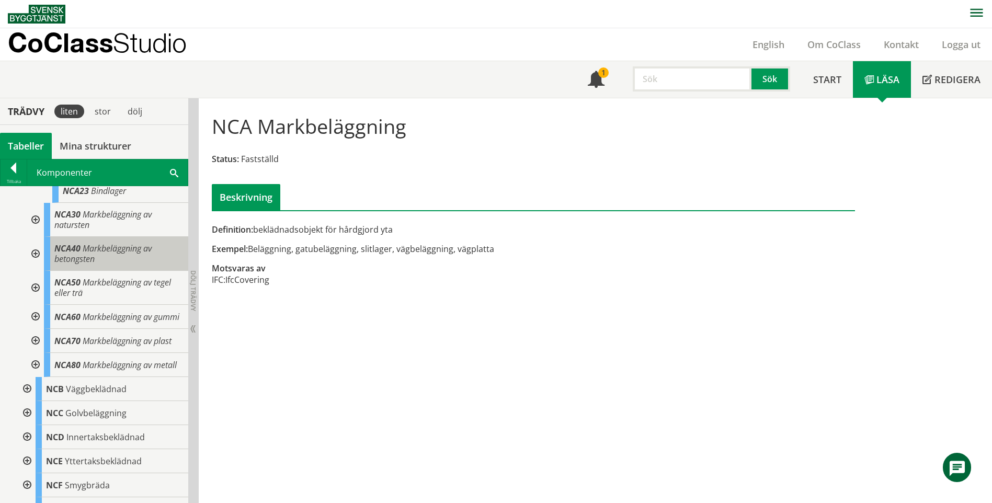
click at [115, 265] on span "Markbeläggning av betongsten" at bounding box center [102, 254] width 97 height 22
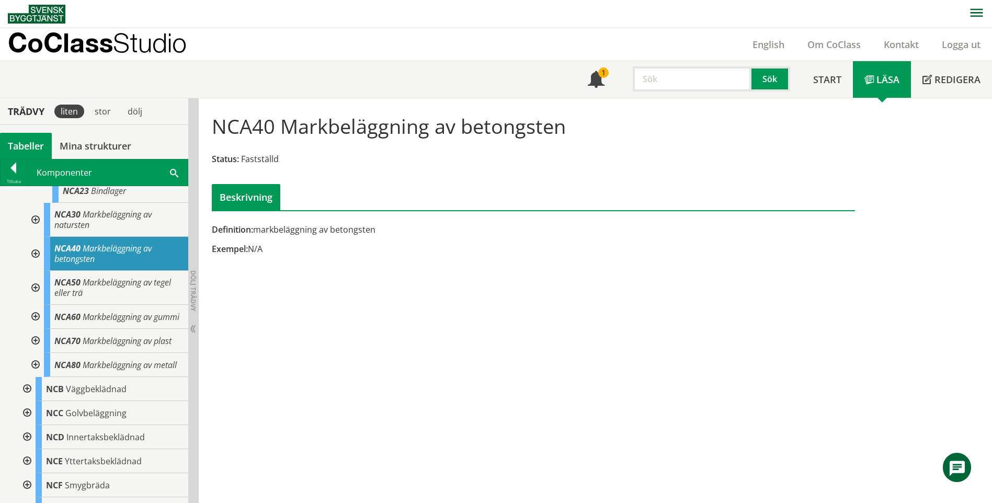
click at [37, 271] on div at bounding box center [34, 254] width 19 height 34
